Goal: Information Seeking & Learning: Compare options

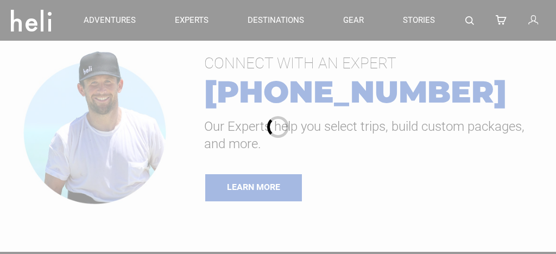
type input "Ski & Ride"
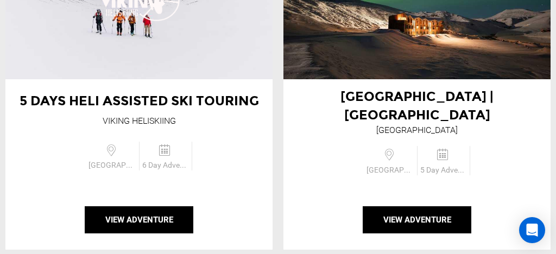
scroll to position [3641, 0]
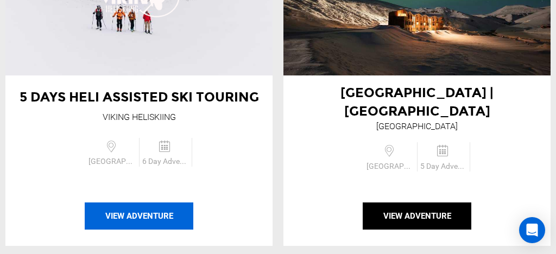
click at [154, 202] on button "View Adventure" at bounding box center [139, 215] width 109 height 27
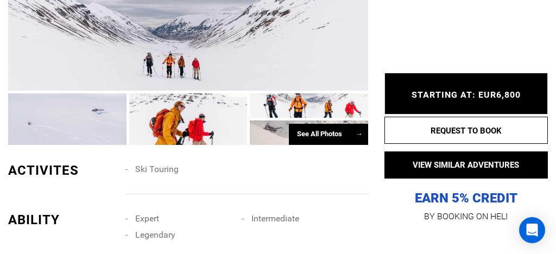
scroll to position [838, 0]
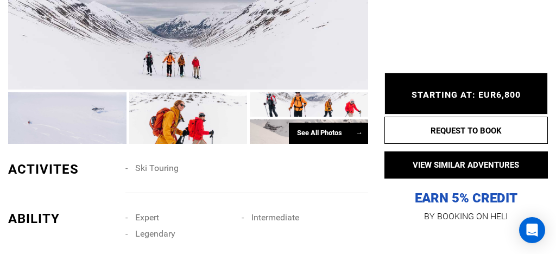
click at [358, 129] on span "→" at bounding box center [359, 133] width 7 height 8
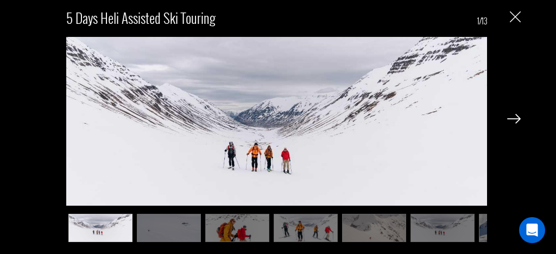
scroll to position [950, 0]
click at [513, 119] on img at bounding box center [514, 119] width 14 height 10
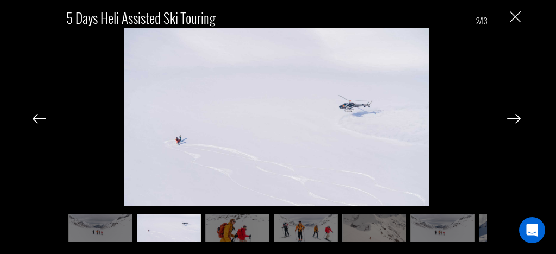
click at [513, 119] on img at bounding box center [514, 119] width 14 height 10
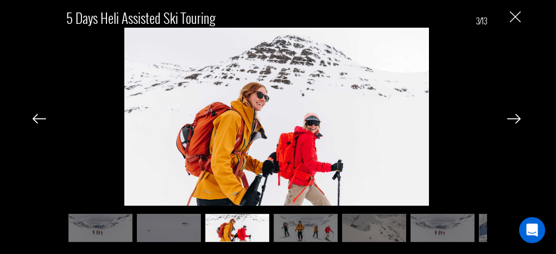
click at [513, 119] on img at bounding box center [514, 119] width 14 height 10
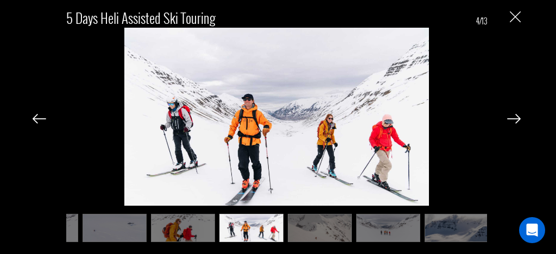
click at [513, 119] on img at bounding box center [514, 119] width 14 height 10
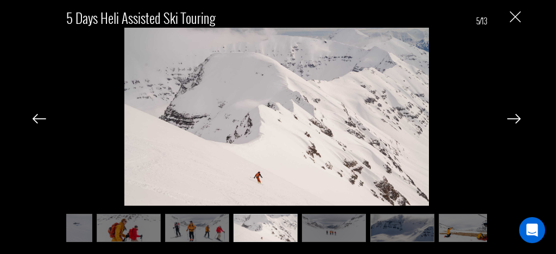
click at [513, 119] on img at bounding box center [514, 119] width 14 height 10
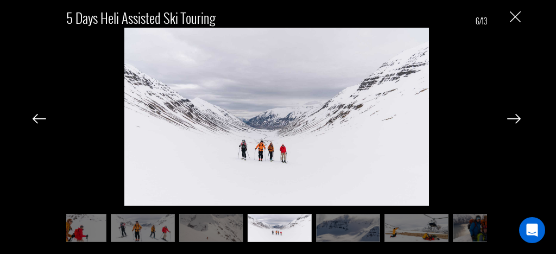
click at [513, 119] on img at bounding box center [514, 119] width 14 height 10
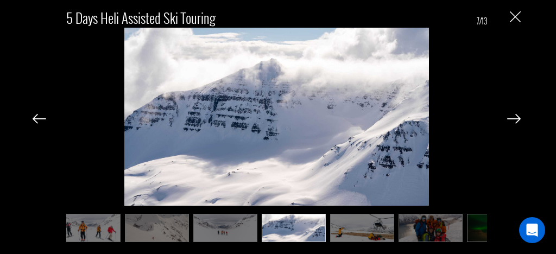
click at [513, 119] on img at bounding box center [514, 119] width 14 height 10
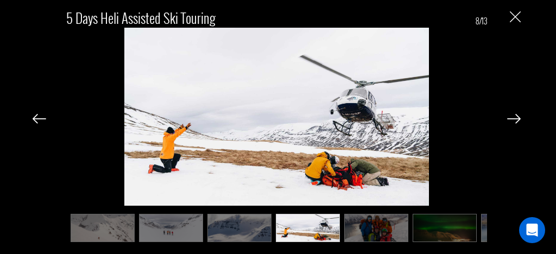
click at [513, 119] on img at bounding box center [514, 119] width 14 height 10
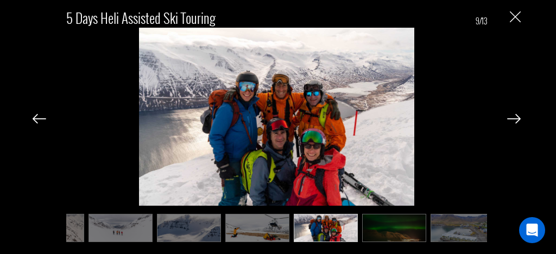
scroll to position [0, 326]
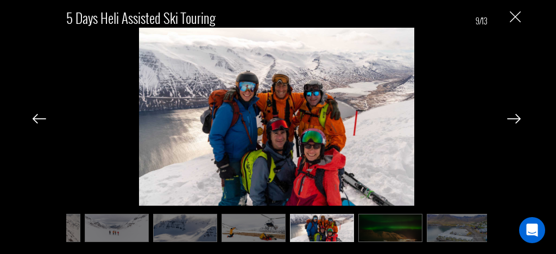
click at [513, 119] on img at bounding box center [514, 119] width 14 height 10
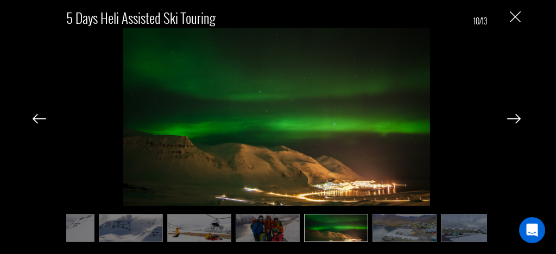
click at [513, 119] on img at bounding box center [514, 119] width 14 height 10
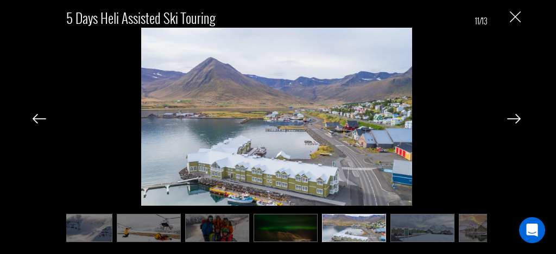
scroll to position [0, 434]
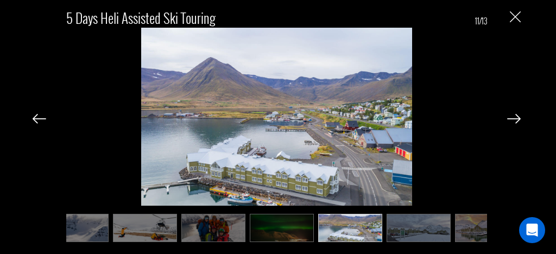
click at [513, 119] on img at bounding box center [514, 119] width 14 height 10
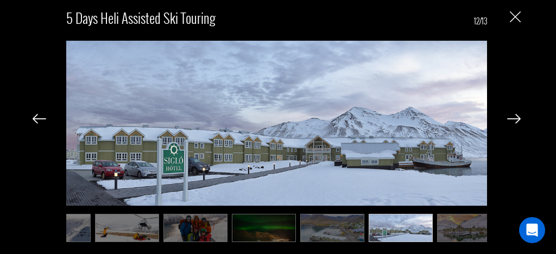
scroll to position [0, 468]
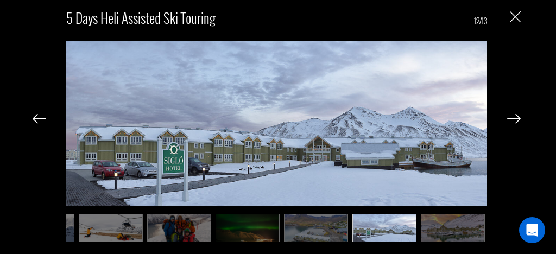
click at [513, 119] on img at bounding box center [514, 119] width 14 height 10
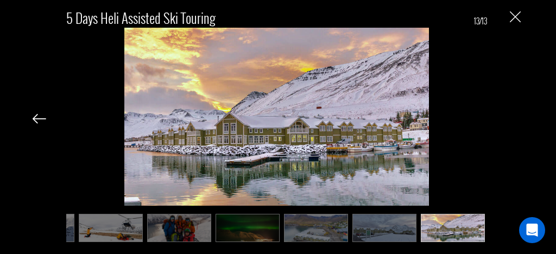
click at [513, 119] on div "5 Days Heli Assisted Ski Touring 13/13" at bounding box center [276, 121] width 531 height 242
click at [517, 17] on img "Close" at bounding box center [515, 16] width 11 height 11
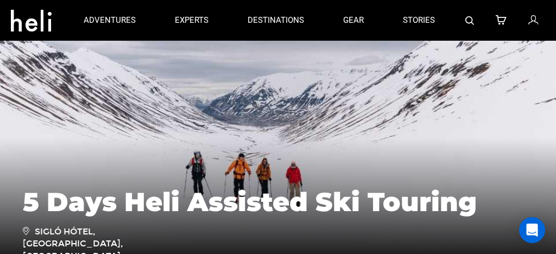
scroll to position [0, 0]
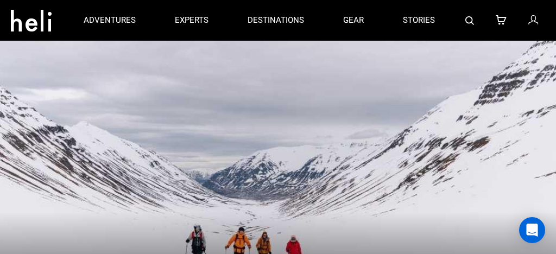
type input "Ski & Ride"
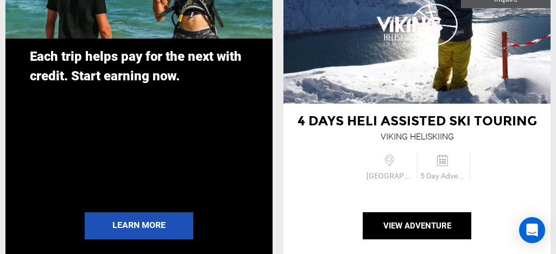
scroll to position [2622, 0]
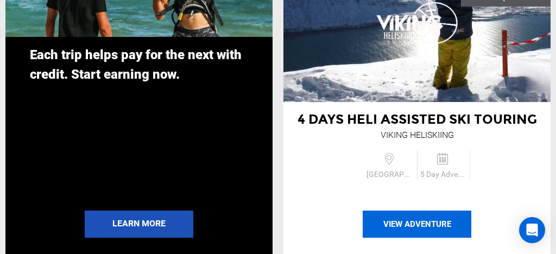
click at [410, 224] on button "View Adventure" at bounding box center [417, 224] width 109 height 27
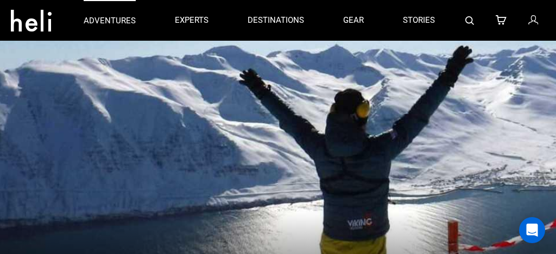
type input "Ski & Ride"
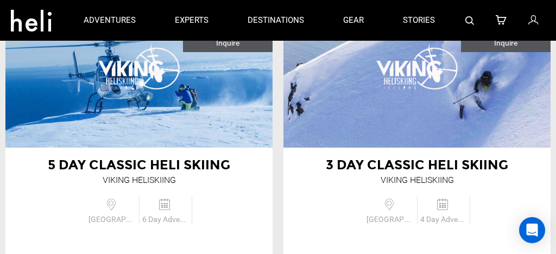
scroll to position [2833, 0]
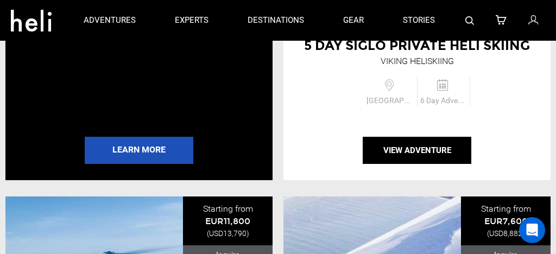
scroll to position [2692, 0]
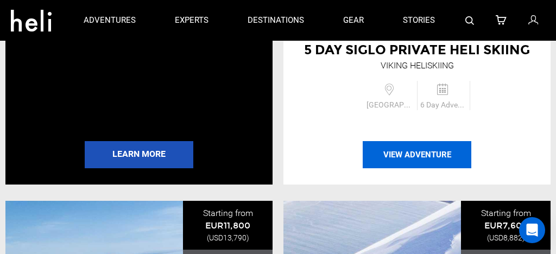
click at [386, 157] on button "View Adventure" at bounding box center [417, 154] width 109 height 27
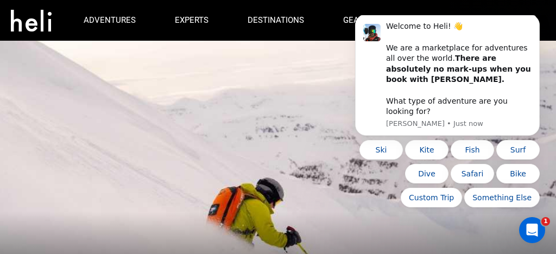
type input "Ski & Ride"
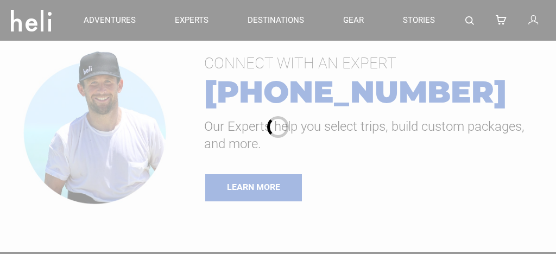
type input "Cat Skiing"
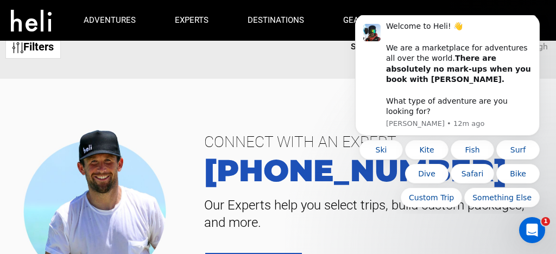
scroll to position [117, 0]
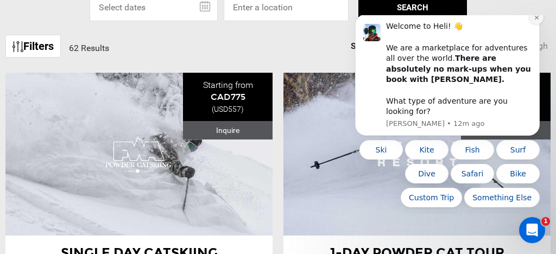
click at [538, 21] on icon "Dismiss notification" at bounding box center [537, 18] width 6 height 6
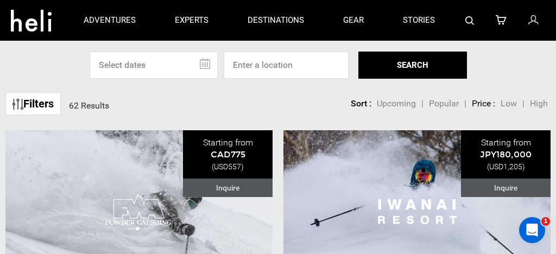
scroll to position [0, 0]
